Goal: Task Accomplishment & Management: Manage account settings

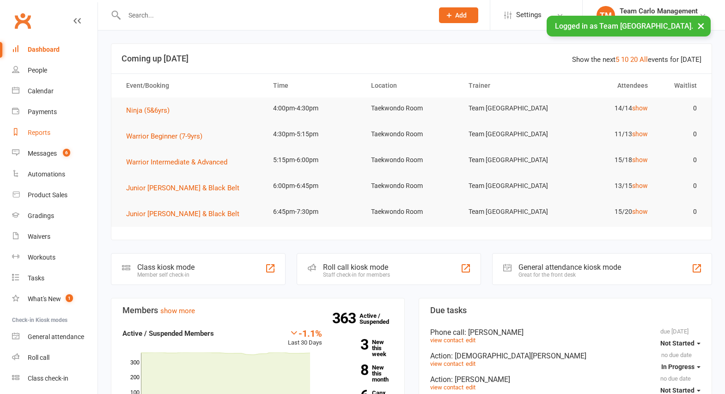
click at [39, 133] on div "Reports" at bounding box center [39, 132] width 23 height 7
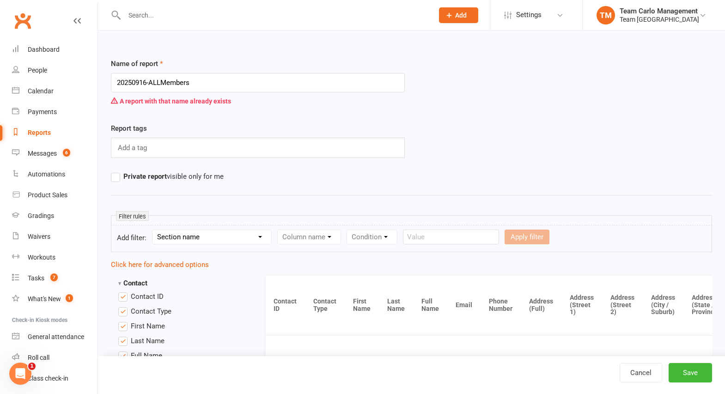
type input "20250916-ALLMembers"
click at [57, 134] on link "Reports" at bounding box center [54, 132] width 85 height 21
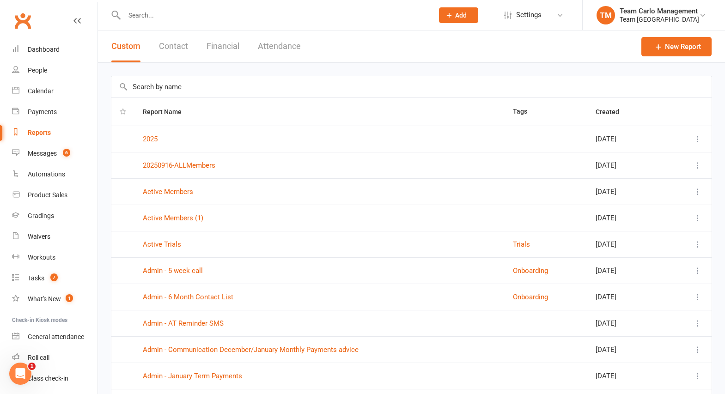
click at [696, 170] on icon at bounding box center [697, 165] width 9 height 9
click at [631, 214] on link "Remove" at bounding box center [649, 220] width 91 height 18
click at [697, 170] on icon at bounding box center [697, 165] width 9 height 9
click at [646, 213] on link "Remove" at bounding box center [649, 220] width 91 height 18
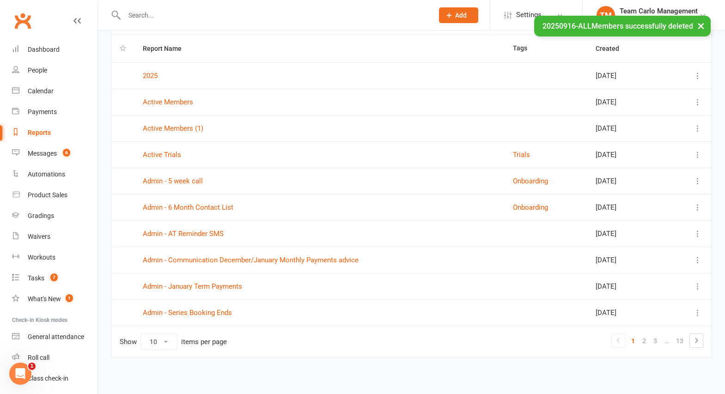
scroll to position [67, 0]
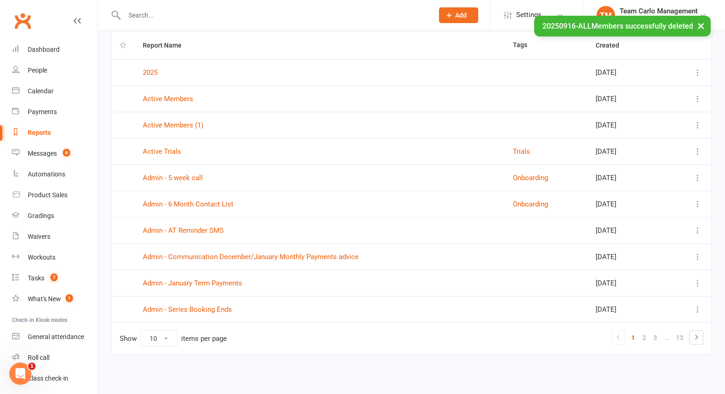
click at [701, 128] on icon at bounding box center [697, 125] width 9 height 9
click at [643, 175] on link "Remove" at bounding box center [649, 180] width 91 height 18
